Goal: Task Accomplishment & Management: Complete application form

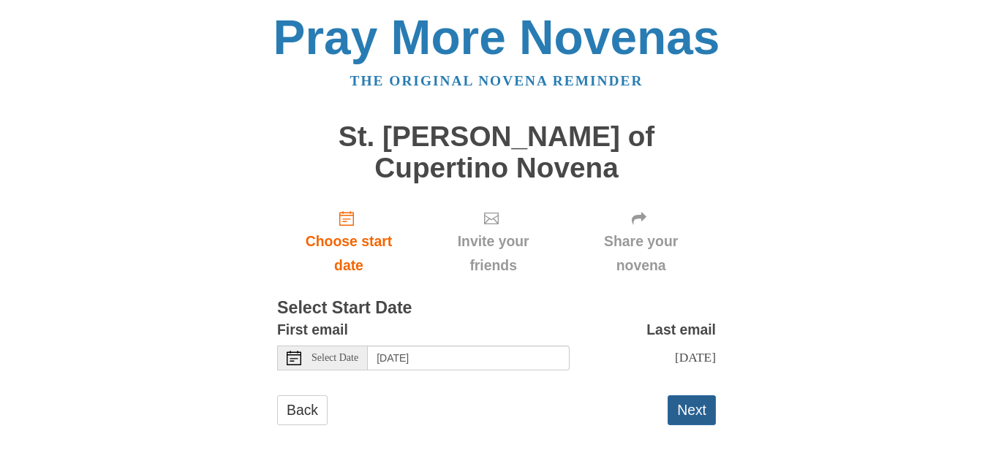
click at [704, 396] on button "Next" at bounding box center [691, 411] width 48 height 30
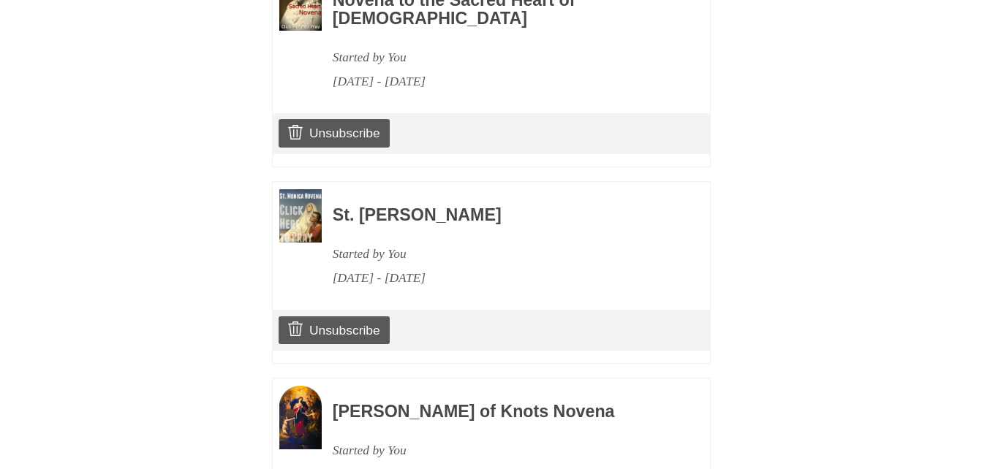
scroll to position [1703, 0]
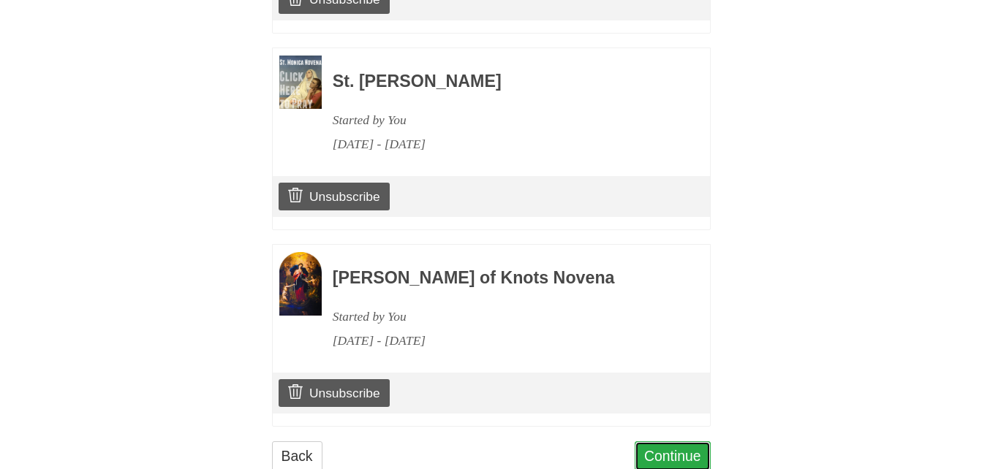
click at [684, 442] on link "Continue" at bounding box center [673, 457] width 76 height 30
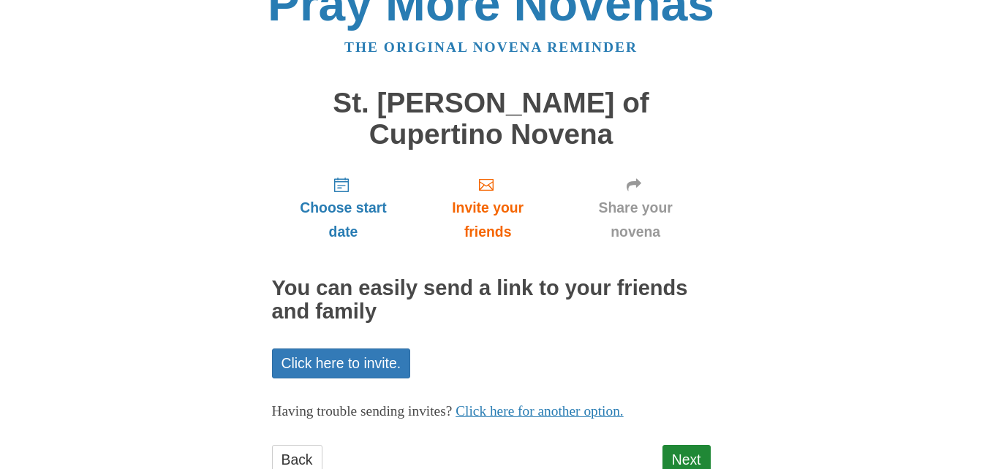
scroll to position [51, 0]
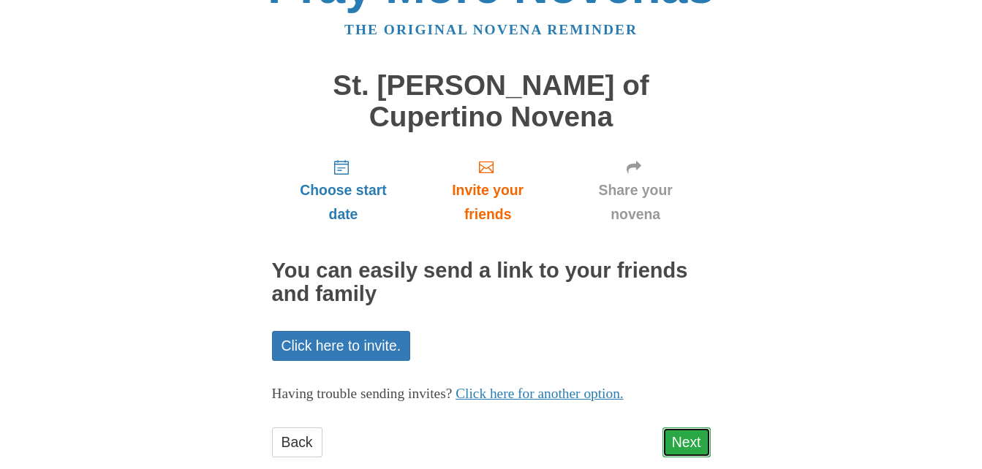
click at [698, 428] on link "Next" at bounding box center [686, 443] width 48 height 30
